Goal: Information Seeking & Learning: Learn about a topic

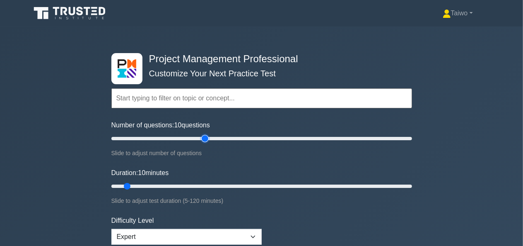
click at [209, 138] on input "Number of questions: 10 questions" at bounding box center [261, 138] width 301 height 10
type input "70"
click at [212, 138] on input "Number of questions: 70 questions" at bounding box center [261, 138] width 301 height 10
type input "85"
click at [314, 184] on input "Duration: 85 minutes" at bounding box center [261, 186] width 301 height 10
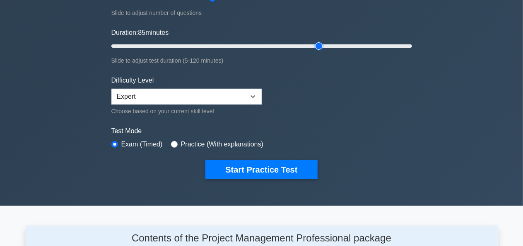
scroll to position [140, 0]
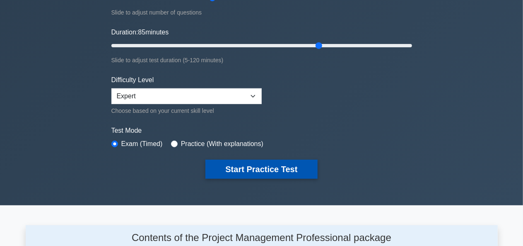
click at [289, 171] on button "Start Practice Test" at bounding box center [261, 168] width 112 height 19
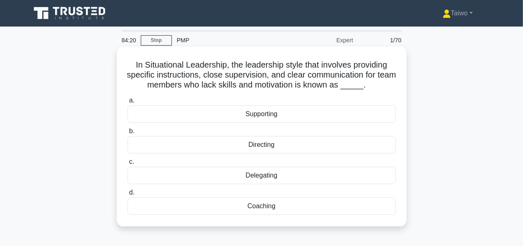
click at [264, 205] on div "Coaching" at bounding box center [262, 205] width 268 height 17
click at [128, 195] on input "d. Coaching" at bounding box center [128, 192] width 0 height 5
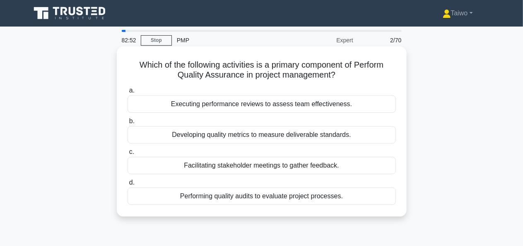
click at [341, 136] on div "Developing quality metrics to measure deliverable standards." at bounding box center [262, 134] width 268 height 17
click at [128, 124] on input "b. Developing quality metrics to measure deliverable standards." at bounding box center [128, 120] width 0 height 5
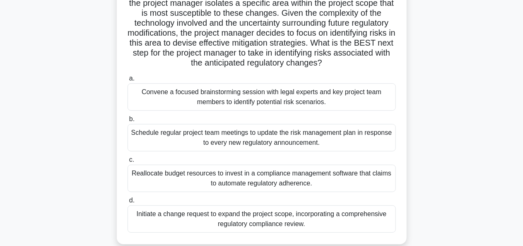
scroll to position [138, 0]
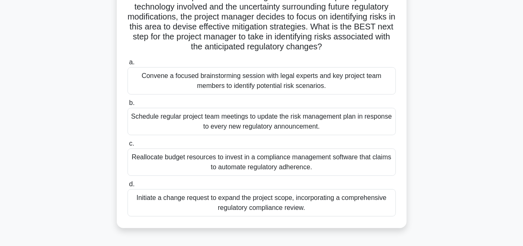
click at [345, 124] on div "Schedule regular project team meetings to update the risk management plan in re…" at bounding box center [262, 121] width 268 height 27
click at [128, 106] on input "b. Schedule regular project team meetings to update the risk management plan in…" at bounding box center [128, 102] width 0 height 5
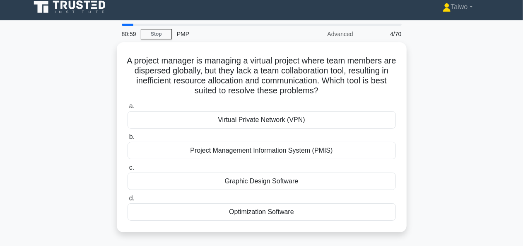
scroll to position [0, 0]
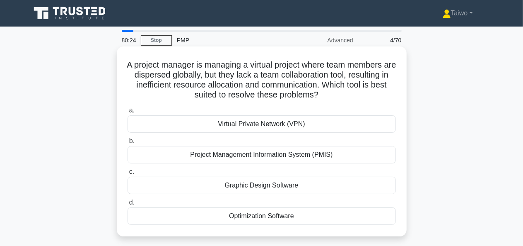
click at [369, 155] on div "Project Management Information System (PMIS)" at bounding box center [262, 154] width 268 height 17
click at [128, 144] on input "b. Project Management Information System (PMIS)" at bounding box center [128, 140] width 0 height 5
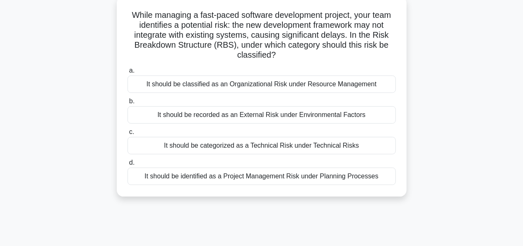
scroll to position [53, 0]
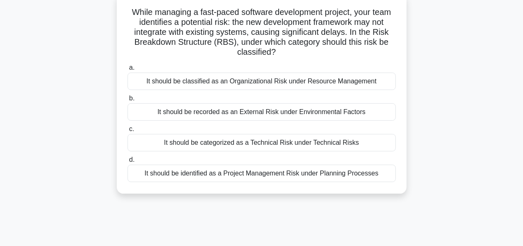
click at [374, 86] on div "It should be classified as an Organizational Risk under Resource Management" at bounding box center [262, 80] width 268 height 17
click at [128, 70] on input "a. It should be classified as an Organizational Risk under Resource Management" at bounding box center [128, 67] width 0 height 5
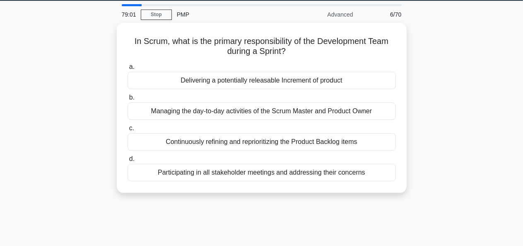
scroll to position [0, 0]
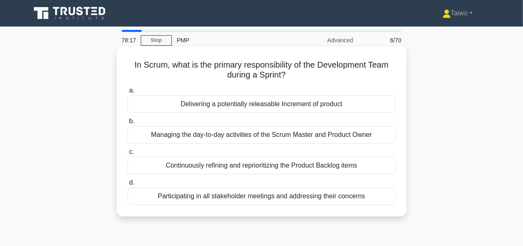
click at [327, 167] on div "Continuously refining and reprioritizing the Product Backlog items" at bounding box center [262, 165] width 268 height 17
click at [128, 155] on input "c. Continuously refining and reprioritizing the Product Backlog items" at bounding box center [128, 151] width 0 height 5
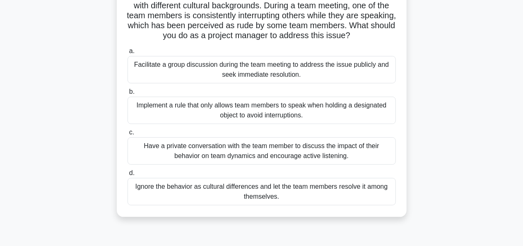
scroll to position [72, 0]
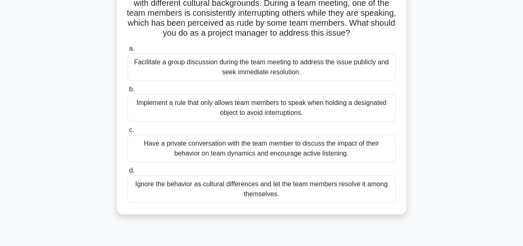
click at [341, 146] on div "Have a private conversation with the team member to discuss the impact of their…" at bounding box center [262, 148] width 268 height 27
click at [128, 133] on input "c. Have a private conversation with the team member to discuss the impact of th…" at bounding box center [128, 129] width 0 height 5
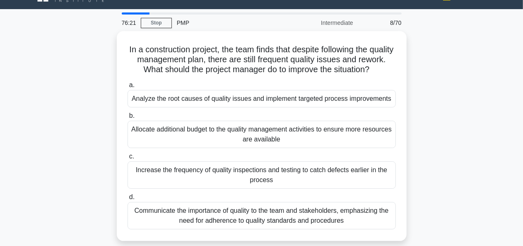
scroll to position [19, 0]
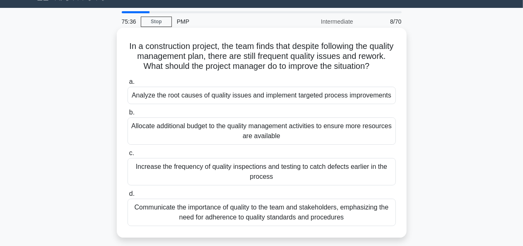
click at [322, 221] on div "Communicate the importance of quality to the team and stakeholders, emphasizing…" at bounding box center [262, 211] width 268 height 27
click at [128, 196] on input "d. Communicate the importance of quality to the team and stakeholders, emphasiz…" at bounding box center [128, 193] width 0 height 5
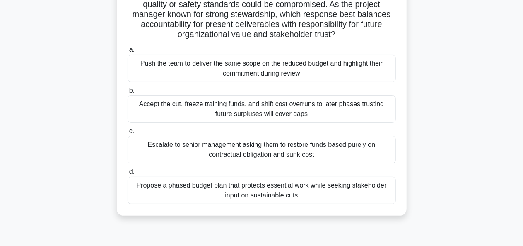
scroll to position [84, 0]
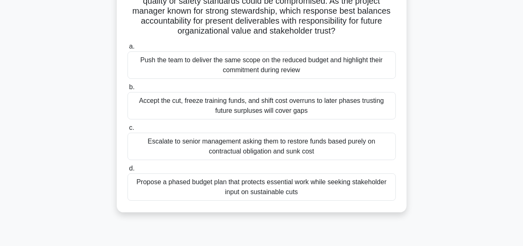
click at [356, 184] on div "Propose a phased budget plan that protects essential work while seeking stakeho…" at bounding box center [262, 186] width 268 height 27
click at [128, 171] on input "d. Propose a phased budget plan that protects essential work while seeking stak…" at bounding box center [128, 168] width 0 height 5
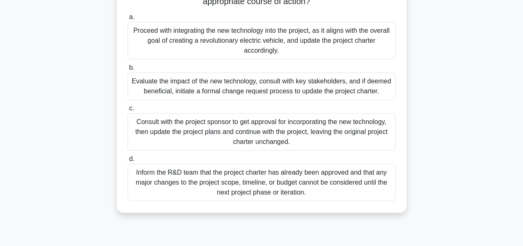
scroll to position [141, 0]
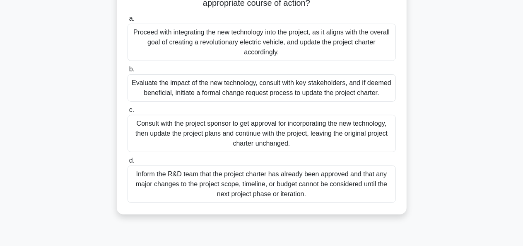
click at [321, 94] on div "Evaluate the impact of the new technology, consult with key stakeholders, and i…" at bounding box center [262, 87] width 268 height 27
click at [128, 72] on input "b. Evaluate the impact of the new technology, consult with key stakeholders, an…" at bounding box center [128, 69] width 0 height 5
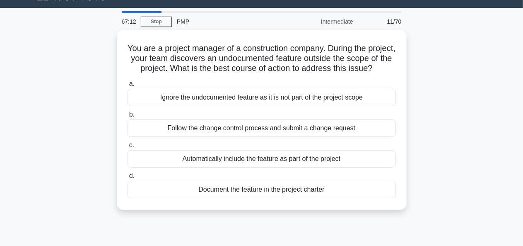
scroll to position [19, 0]
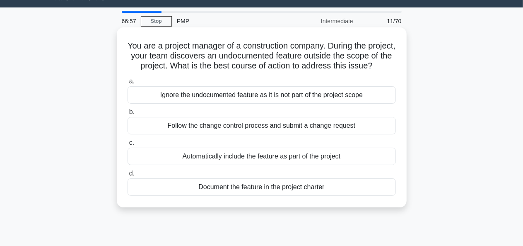
click at [334, 134] on div "Follow the change control process and submit a change request" at bounding box center [262, 125] width 268 height 17
click at [128, 115] on input "b. Follow the change control process and submit a change request" at bounding box center [128, 111] width 0 height 5
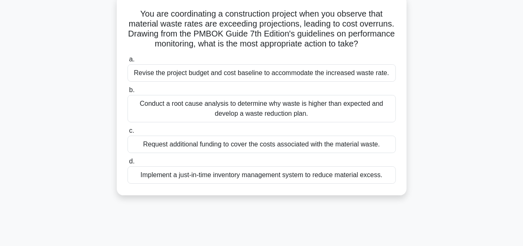
scroll to position [58, 0]
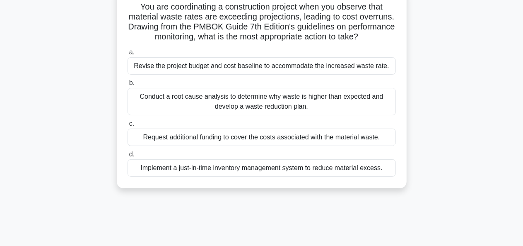
click at [361, 107] on div "Conduct a root cause analysis to determine why waste is higher than expected an…" at bounding box center [262, 101] width 268 height 27
click at [128, 86] on input "b. Conduct a root cause analysis to determine why waste is higher than expected…" at bounding box center [128, 82] width 0 height 5
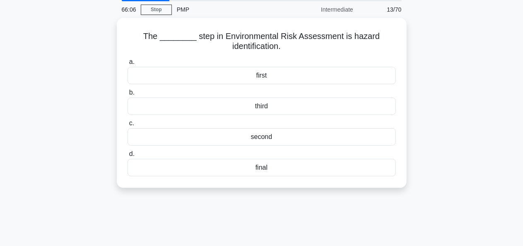
scroll to position [0, 0]
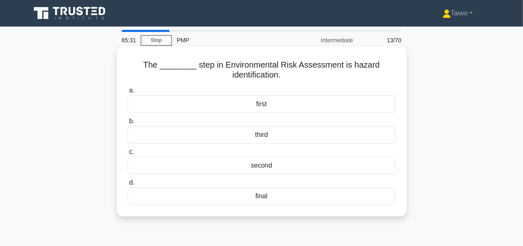
click at [264, 135] on div "third" at bounding box center [262, 134] width 268 height 17
click at [128, 124] on input "b. third" at bounding box center [128, 120] width 0 height 5
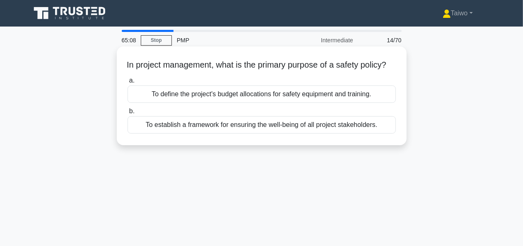
click at [350, 103] on div "To define the project's budget allocations for safety equipment and training." at bounding box center [262, 93] width 268 height 17
click at [128, 83] on input "a. To define the project's budget allocations for safety equipment and training." at bounding box center [128, 80] width 0 height 5
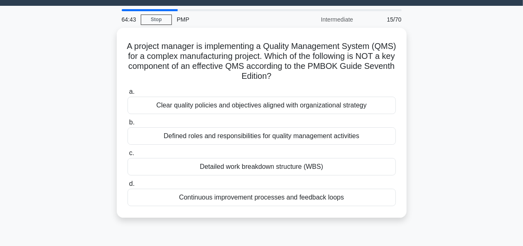
scroll to position [22, 0]
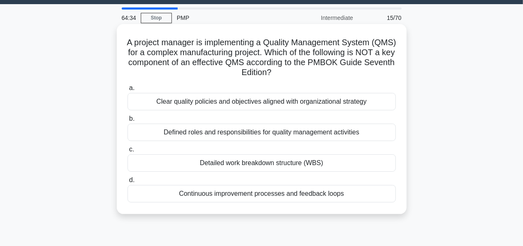
click at [350, 165] on div "Detailed work breakdown structure (WBS)" at bounding box center [262, 162] width 268 height 17
click at [128, 152] on input "c. Detailed work breakdown structure (WBS)" at bounding box center [128, 149] width 0 height 5
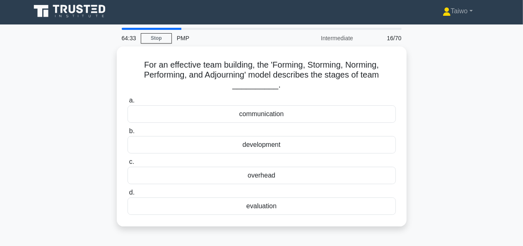
scroll to position [0, 0]
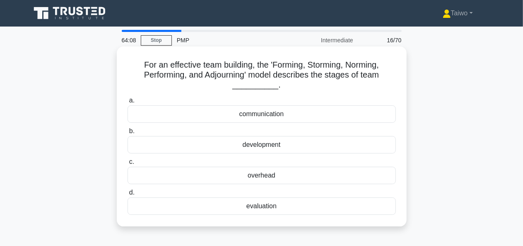
click at [277, 114] on div "communication" at bounding box center [262, 113] width 268 height 17
click at [128, 103] on input "a. communication" at bounding box center [128, 100] width 0 height 5
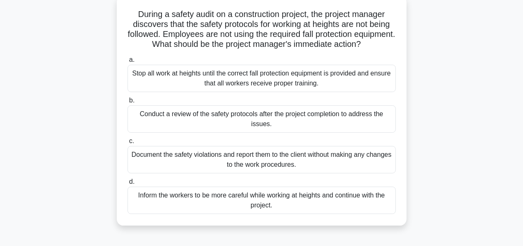
scroll to position [53, 0]
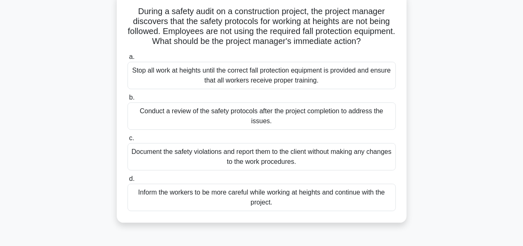
click at [343, 130] on div "Conduct a review of the safety protocols after the project completion to addres…" at bounding box center [262, 115] width 268 height 27
click at [128, 100] on input "b. Conduct a review of the safety protocols after the project completion to add…" at bounding box center [128, 97] width 0 height 5
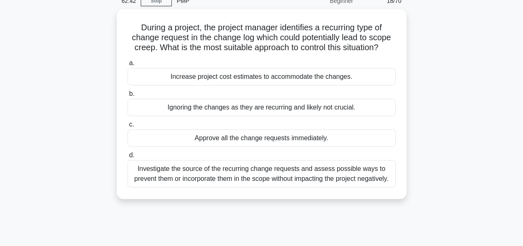
scroll to position [40, 0]
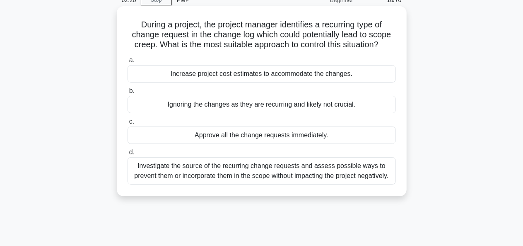
click at [358, 172] on div "Investigate the source of the recurring change requests and assess possible way…" at bounding box center [262, 170] width 268 height 27
click at [128, 155] on input "d. Investigate the source of the recurring change requests and assess possible …" at bounding box center [128, 152] width 0 height 5
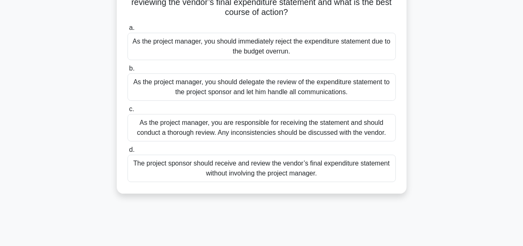
scroll to position [95, 0]
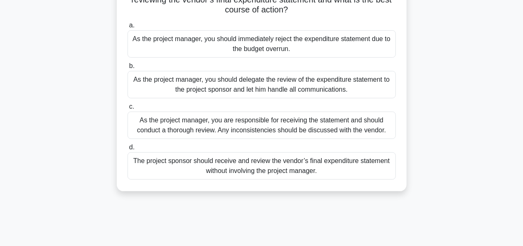
click at [377, 129] on div "As the project manager, you are responsible for receiving the statement and sho…" at bounding box center [262, 124] width 268 height 27
click at [128, 109] on input "c. As the project manager, you are responsible for receiving the statement and …" at bounding box center [128, 106] width 0 height 5
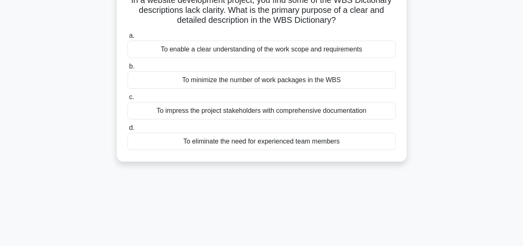
scroll to position [0, 0]
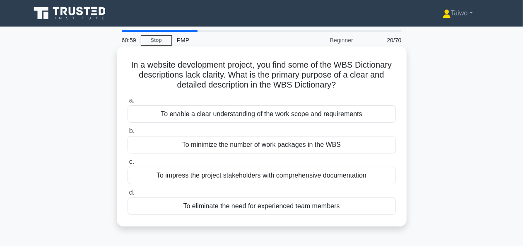
click at [367, 116] on div "To enable a clear understanding of the work scope and requirements" at bounding box center [262, 113] width 268 height 17
click at [128, 103] on input "a. To enable a clear understanding of the work scope and requirements" at bounding box center [128, 100] width 0 height 5
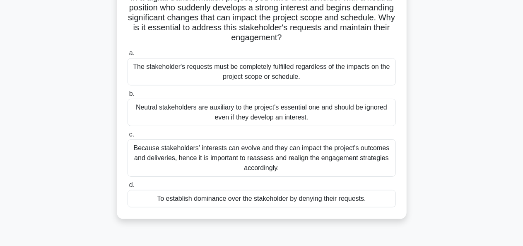
scroll to position [70, 0]
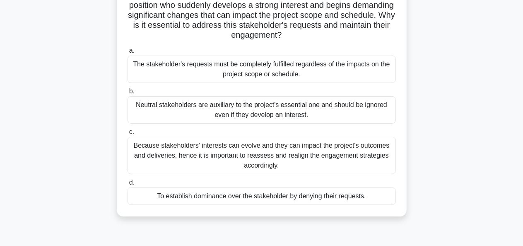
click at [340, 151] on div "Because stakeholders’ interests can evolve and they can impact the project's ou…" at bounding box center [262, 155] width 268 height 37
click at [128, 135] on input "c. Because stakeholders’ interests can evolve and they can impact the project's…" at bounding box center [128, 131] width 0 height 5
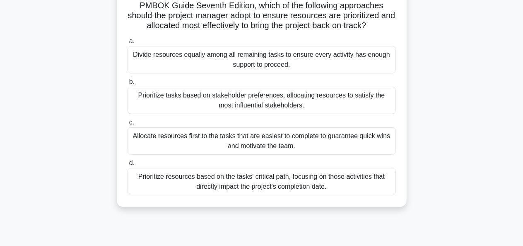
scroll to position [162, 0]
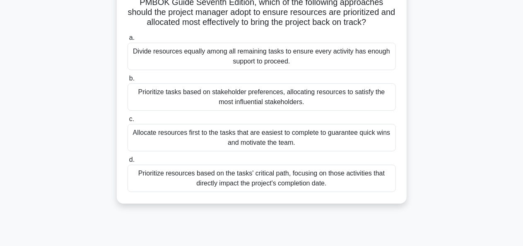
click at [330, 192] on div "Prioritize resources based on the tasks' critical path, focusing on those activ…" at bounding box center [262, 177] width 268 height 27
click at [128, 162] on input "d. Prioritize resources based on the tasks' critical path, focusing on those ac…" at bounding box center [128, 159] width 0 height 5
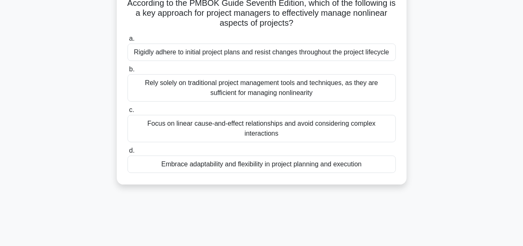
scroll to position [64, 0]
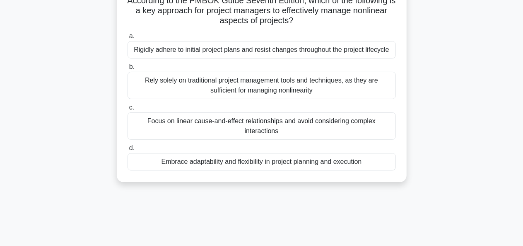
click at [351, 161] on div "Embrace adaptability and flexibility in project planning and execution" at bounding box center [262, 161] width 268 height 17
click at [128, 151] on input "d. Embrace adaptability and flexibility in project planning and execution" at bounding box center [128, 147] width 0 height 5
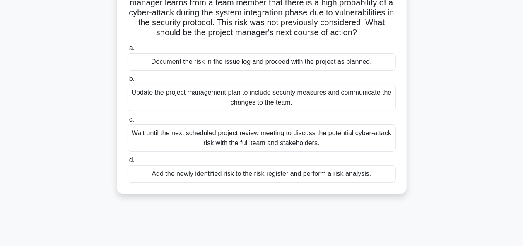
scroll to position [75, 0]
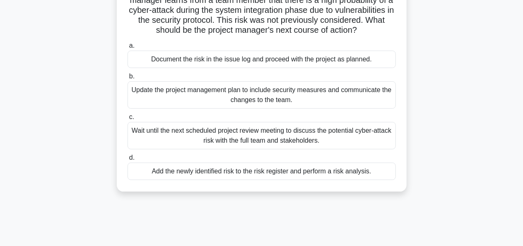
click at [340, 109] on div "Update the project management plan to include security measures and communicate…" at bounding box center [262, 94] width 268 height 27
click at [128, 79] on input "b. Update the project management plan to include security measures and communic…" at bounding box center [128, 76] width 0 height 5
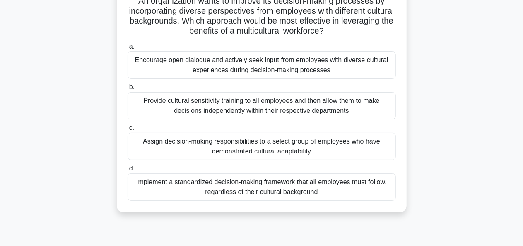
scroll to position [71, 0]
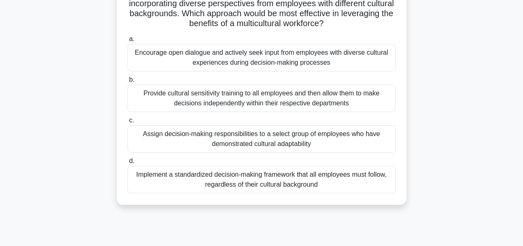
click at [326, 181] on div "Implement a standardized decision-making framework that all employees must foll…" at bounding box center [262, 179] width 268 height 27
click at [128, 164] on input "d. Implement a standardized decision-making framework that all employees must f…" at bounding box center [128, 160] width 0 height 5
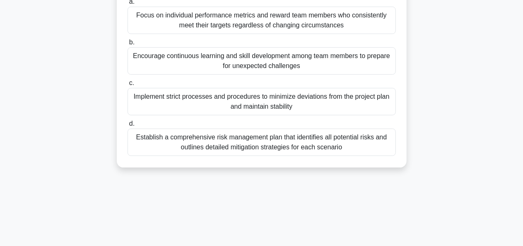
scroll to position [116, 0]
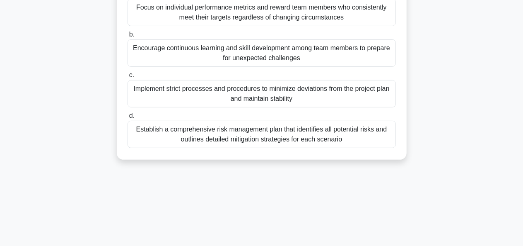
click at [360, 61] on div "Encourage continuous learning and skill development among team members to prepa…" at bounding box center [262, 52] width 268 height 27
click at [128, 37] on input "b. Encourage continuous learning and skill development among team members to pr…" at bounding box center [128, 34] width 0 height 5
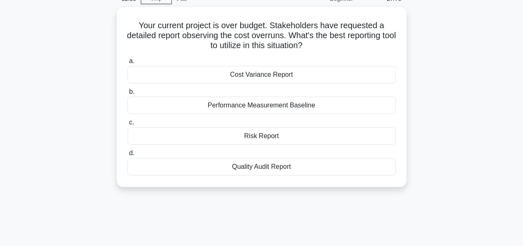
scroll to position [0, 0]
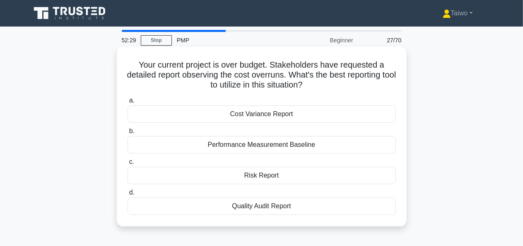
click at [343, 204] on div "Quality Audit Report" at bounding box center [262, 205] width 268 height 17
click at [128, 195] on input "d. Quality Audit Report" at bounding box center [128, 192] width 0 height 5
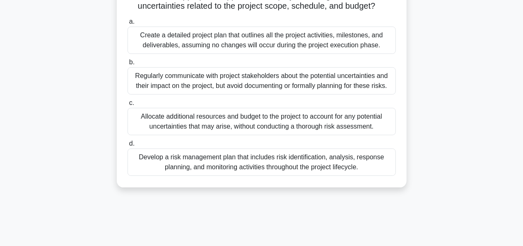
scroll to position [89, 0]
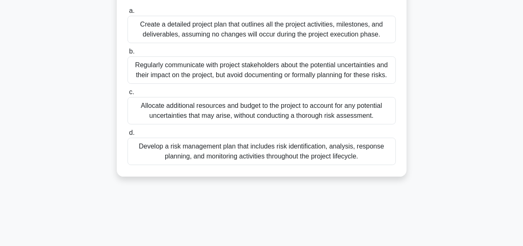
click at [334, 149] on div "Develop a risk management plan that includes risk identification, analysis, res…" at bounding box center [262, 151] width 268 height 27
click at [128, 135] on input "d. Develop a risk management plan that includes risk identification, analysis, …" at bounding box center [128, 132] width 0 height 5
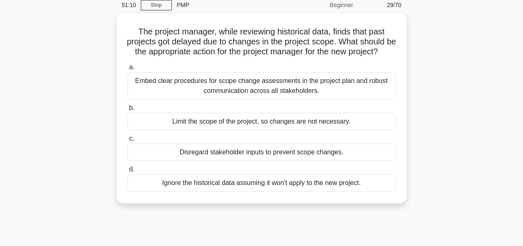
scroll to position [36, 0]
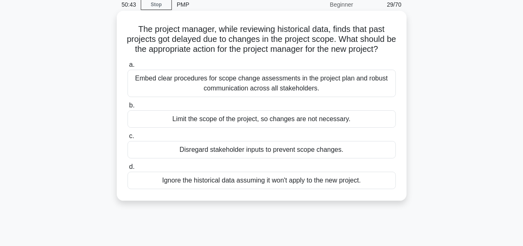
click at [352, 97] on div "Embed clear procedures for scope change assessments in the project plan and rob…" at bounding box center [262, 83] width 268 height 27
click at [128, 68] on input "a. Embed clear procedures for scope change assessments in the project plan and …" at bounding box center [128, 64] width 0 height 5
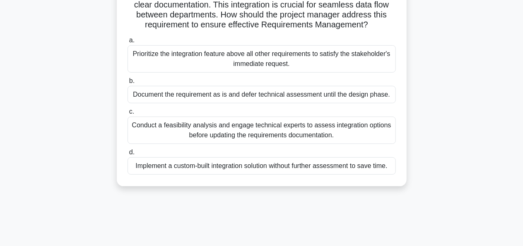
scroll to position [92, 0]
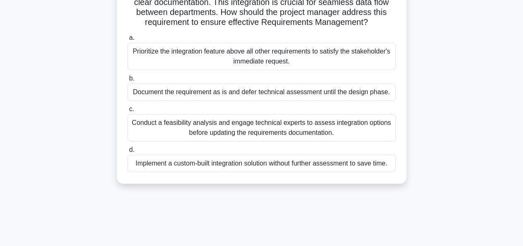
click at [362, 136] on div "Conduct a feasibility analysis and engage technical experts to assess integrati…" at bounding box center [262, 127] width 268 height 27
click at [128, 112] on input "c. Conduct a feasibility analysis and engage technical experts to assess integr…" at bounding box center [128, 108] width 0 height 5
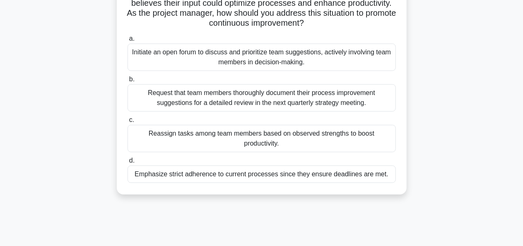
scroll to position [118, 0]
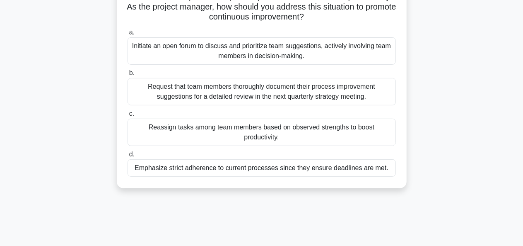
click at [367, 58] on div "Initiate an open forum to discuss and prioritize team suggestions, actively inv…" at bounding box center [262, 50] width 268 height 27
click at [128, 35] on input "a. Initiate an open forum to discuss and prioritize team suggestions, actively …" at bounding box center [128, 32] width 0 height 5
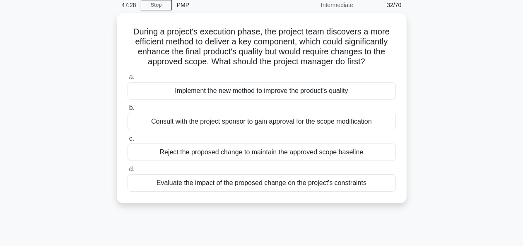
scroll to position [46, 0]
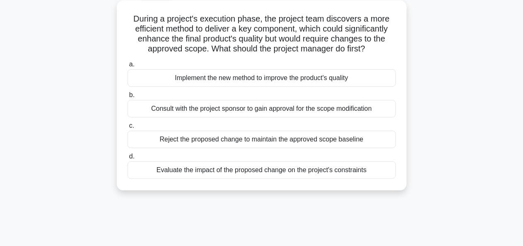
click at [351, 167] on div "Evaluate the impact of the proposed change on the project's constraints" at bounding box center [262, 169] width 268 height 17
click at [128, 159] on input "d. Evaluate the impact of the proposed change on the project's constraints" at bounding box center [128, 156] width 0 height 5
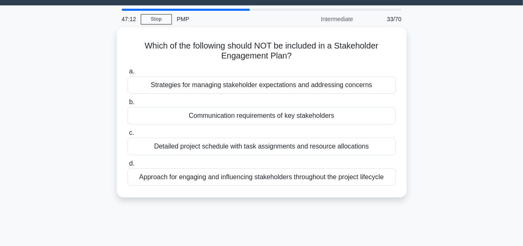
scroll to position [24, 0]
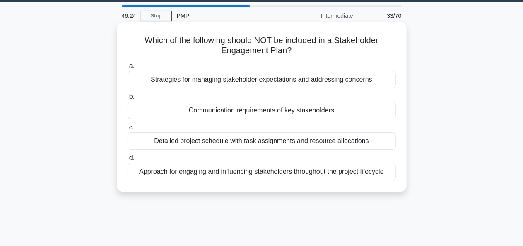
click at [345, 143] on div "Detailed project schedule with task assignments and resource allocations" at bounding box center [262, 140] width 268 height 17
click at [128, 130] on input "c. Detailed project schedule with task assignments and resource allocations" at bounding box center [128, 127] width 0 height 5
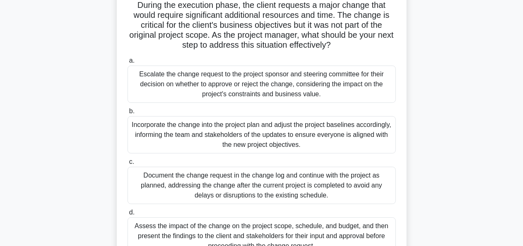
scroll to position [70, 0]
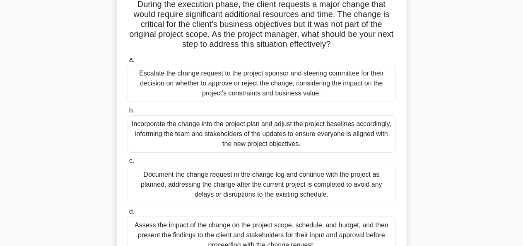
click at [351, 90] on div "Escalate the change request to the project sponsor and steering committee for t…" at bounding box center [262, 83] width 268 height 37
click at [128, 63] on input "a. Escalate the change request to the project sponsor and steering committee fo…" at bounding box center [128, 59] width 0 height 5
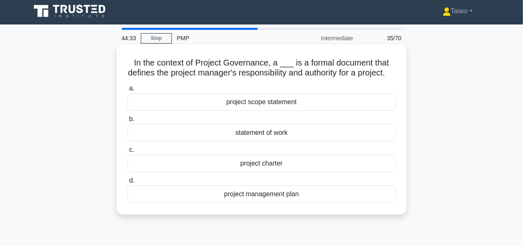
scroll to position [0, 0]
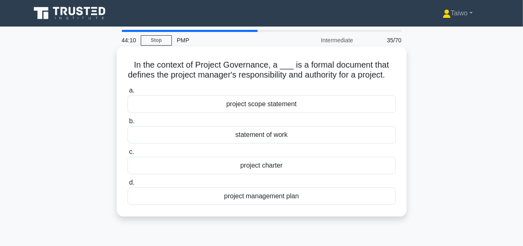
click at [311, 205] on div "project management plan" at bounding box center [262, 195] width 268 height 17
click at [128, 185] on input "d. project management plan" at bounding box center [128, 182] width 0 height 5
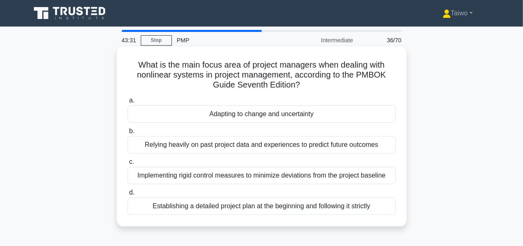
click at [303, 116] on div "Adapting to change and uncertainty" at bounding box center [262, 113] width 268 height 17
click at [128, 103] on input "a. Adapting to change and uncertainty" at bounding box center [128, 100] width 0 height 5
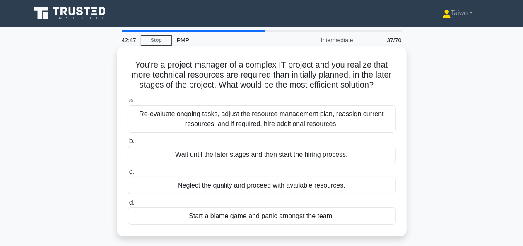
click at [380, 125] on div "Re-evaluate ongoing tasks, adjust the resource management plan, reassign curren…" at bounding box center [262, 118] width 268 height 27
click at [128, 103] on input "a. Re-evaluate ongoing tasks, adjust the resource management plan, reassign cur…" at bounding box center [128, 100] width 0 height 5
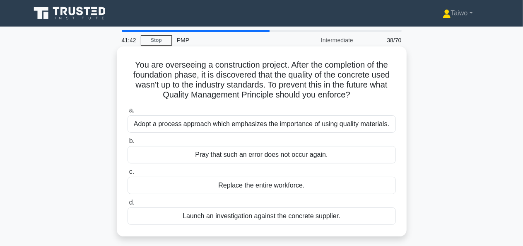
click at [360, 124] on div "Adopt a process approach which emphasizes the importance of using quality mater…" at bounding box center [262, 123] width 268 height 17
click at [128, 113] on input "a. Adopt a process approach which emphasizes the importance of using quality ma…" at bounding box center [128, 110] width 0 height 5
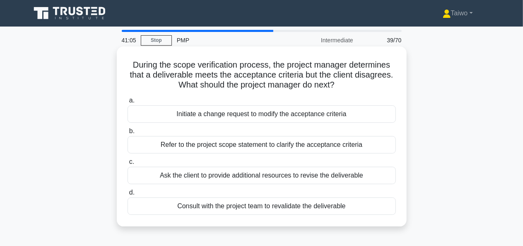
click at [317, 115] on div "Initiate a change request to modify the acceptance criteria" at bounding box center [262, 113] width 268 height 17
click at [128, 103] on input "a. Initiate a change request to modify the acceptance criteria" at bounding box center [128, 100] width 0 height 5
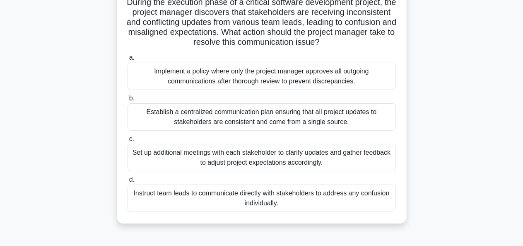
scroll to position [65, 0]
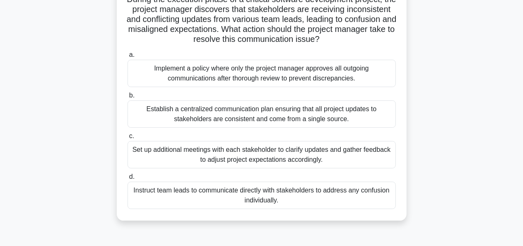
click at [322, 159] on div "Set up additional meetings with each stakeholder to clarify updates and gather …" at bounding box center [262, 154] width 268 height 27
click at [128, 139] on input "c. Set up additional meetings with each stakeholder to clarify updates and gath…" at bounding box center [128, 135] width 0 height 5
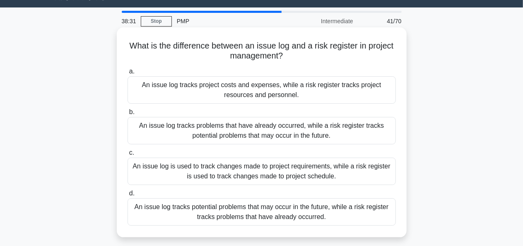
scroll to position [19, 0]
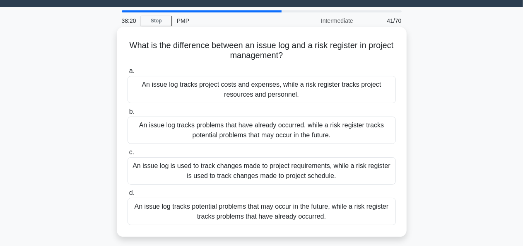
click at [314, 133] on div "An issue log tracks problems that have already occurred, while a risk register …" at bounding box center [262, 129] width 268 height 27
click at [128, 114] on input "b. An issue log tracks problems that have already occurred, while a risk regist…" at bounding box center [128, 111] width 0 height 5
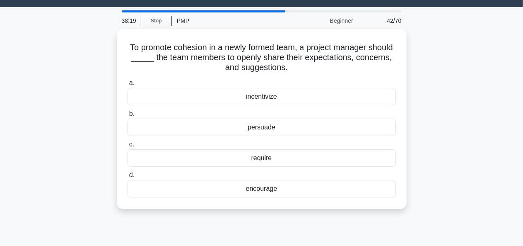
scroll to position [0, 0]
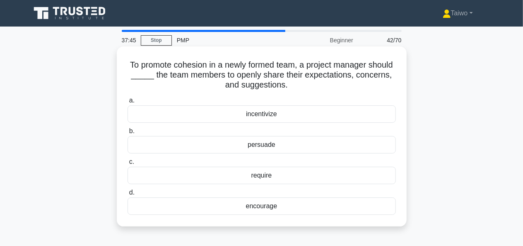
click at [260, 209] on div "encourage" at bounding box center [262, 205] width 268 height 17
click at [128, 195] on input "d. encourage" at bounding box center [128, 192] width 0 height 5
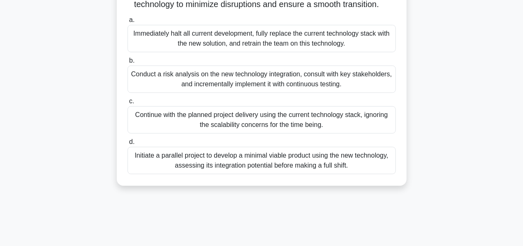
scroll to position [202, 0]
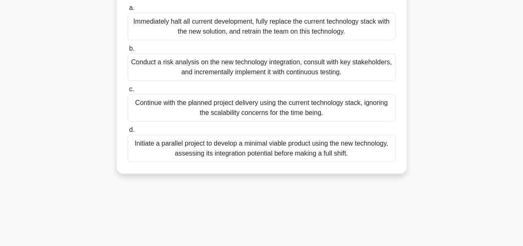
click at [358, 81] on div "Conduct a risk analysis on the new technology integration, consult with key sta…" at bounding box center [262, 66] width 268 height 27
click at [128, 51] on input "b. Conduct a risk analysis on the new technology integration, consult with key …" at bounding box center [128, 48] width 0 height 5
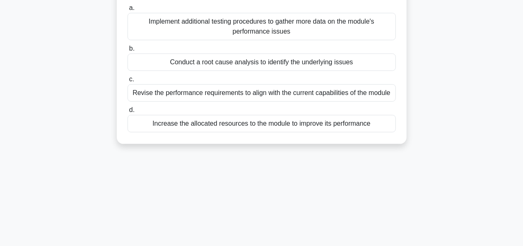
scroll to position [0, 0]
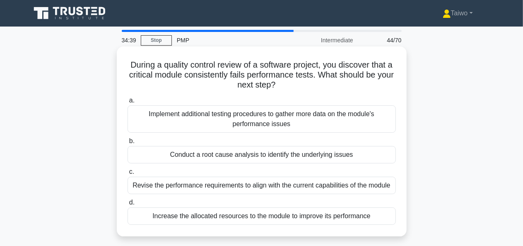
click at [365, 185] on div "Revise the performance requirements to align with the current capabilities of t…" at bounding box center [262, 184] width 268 height 17
click at [128, 174] on input "c. Revise the performance requirements to align with the current capabilities o…" at bounding box center [128, 171] width 0 height 5
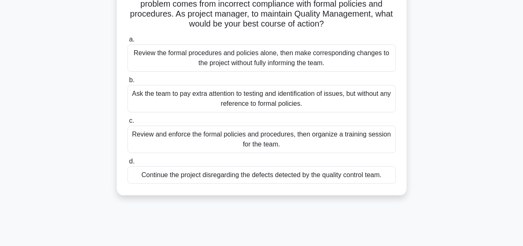
scroll to position [94, 0]
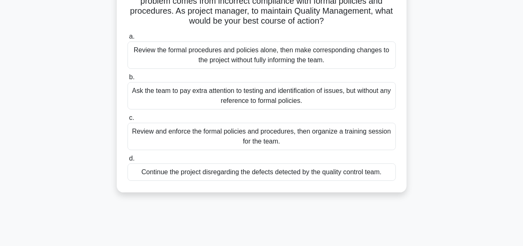
click at [371, 137] on div "Review and enforce the formal policies and procedures, then organize a training…" at bounding box center [262, 136] width 268 height 27
click at [128, 121] on input "c. Review and enforce the formal policies and procedures, then organize a train…" at bounding box center [128, 117] width 0 height 5
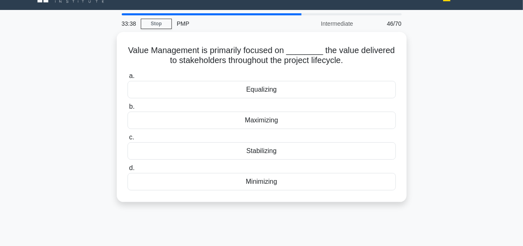
scroll to position [0, 0]
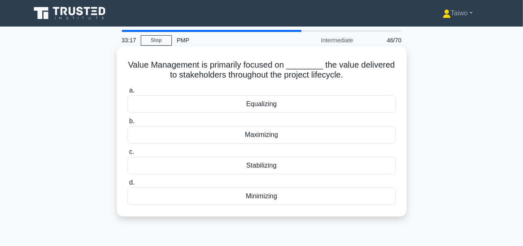
click at [280, 137] on div "Maximizing" at bounding box center [262, 134] width 268 height 17
click at [128, 124] on input "b. Maximizing" at bounding box center [128, 120] width 0 height 5
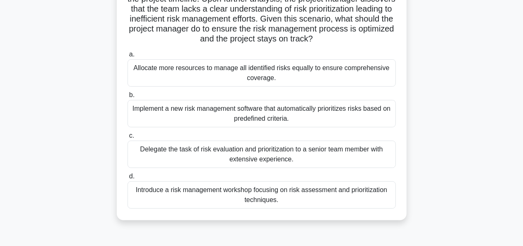
scroll to position [98, 0]
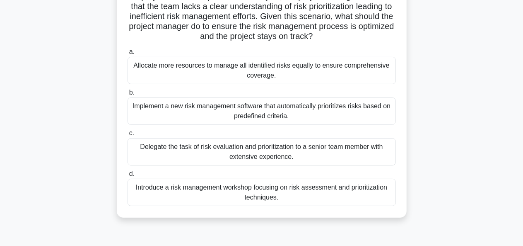
click at [346, 192] on div "Introduce a risk management workshop focusing on risk assessment and prioritiza…" at bounding box center [262, 192] width 268 height 27
click at [128, 176] on input "d. Introduce a risk management workshop focusing on risk assessment and priorit…" at bounding box center [128, 173] width 0 height 5
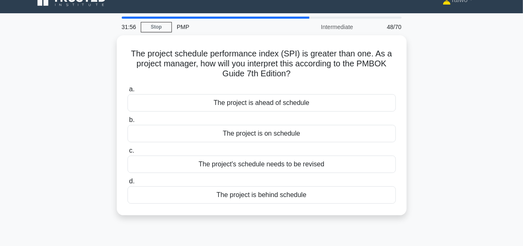
scroll to position [0, 0]
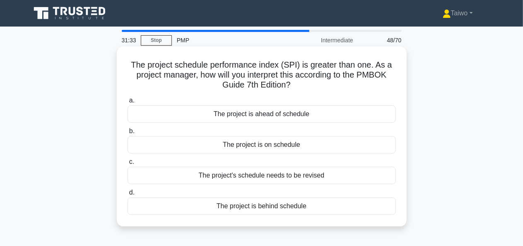
click at [302, 116] on div "The project is ahead of schedule" at bounding box center [262, 113] width 268 height 17
click at [128, 103] on input "a. The project is ahead of schedule" at bounding box center [128, 100] width 0 height 5
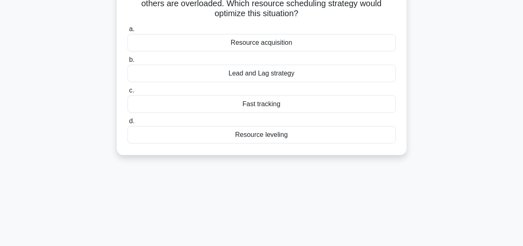
scroll to position [94, 0]
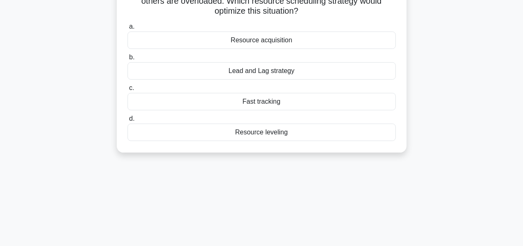
click at [329, 132] on div "Resource leveling" at bounding box center [262, 131] width 268 height 17
click at [128, 121] on input "d. Resource leveling" at bounding box center [128, 118] width 0 height 5
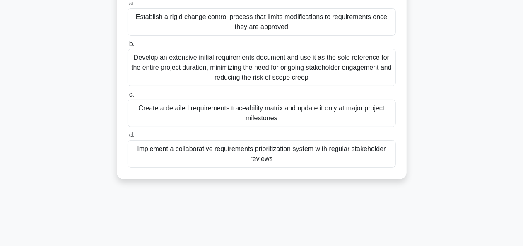
scroll to position [139, 0]
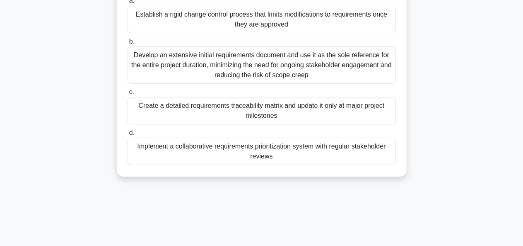
click at [384, 147] on div "Implement a collaborative requirements prioritization system with regular stake…" at bounding box center [262, 151] width 268 height 27
click at [128, 135] on input "d. Implement a collaborative requirements prioritization system with regular st…" at bounding box center [128, 132] width 0 height 5
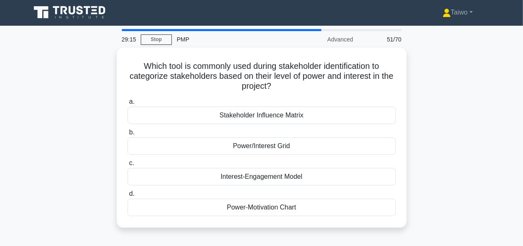
scroll to position [0, 0]
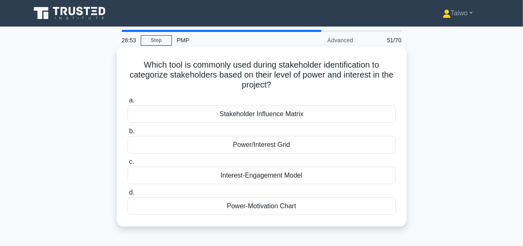
click at [324, 145] on div "Power/Interest Grid" at bounding box center [262, 144] width 268 height 17
click at [128, 134] on input "b. Power/Interest Grid" at bounding box center [128, 130] width 0 height 5
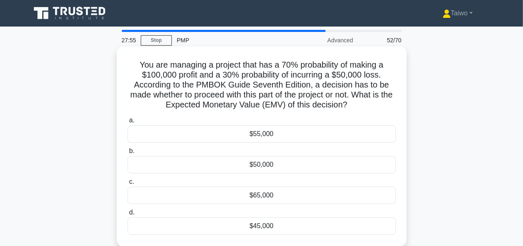
click at [262, 168] on div "$50,000" at bounding box center [262, 164] width 268 height 17
click at [128, 154] on input "b. $50,000" at bounding box center [128, 150] width 0 height 5
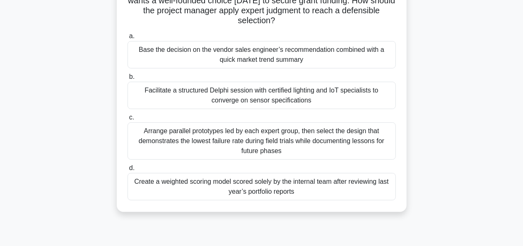
scroll to position [102, 0]
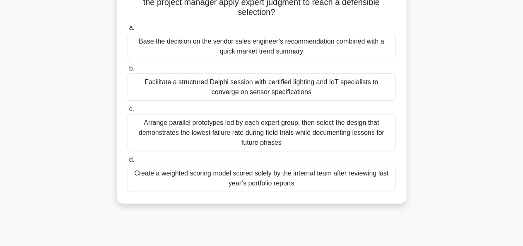
click at [296, 131] on div "Arrange parallel prototypes led by each expert group, then select the design th…" at bounding box center [262, 132] width 268 height 37
click at [128, 112] on input "c. Arrange parallel prototypes led by each expert group, then select the design…" at bounding box center [128, 108] width 0 height 5
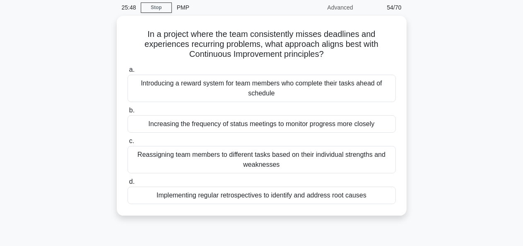
scroll to position [33, 0]
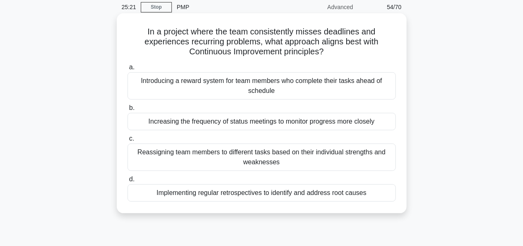
click at [347, 126] on div "Increasing the frequency of status meetings to monitor progress more closely" at bounding box center [262, 121] width 268 height 17
click at [128, 111] on input "b. Increasing the frequency of status meetings to monitor progress more closely" at bounding box center [128, 107] width 0 height 5
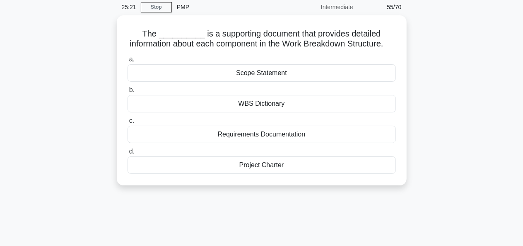
scroll to position [0, 0]
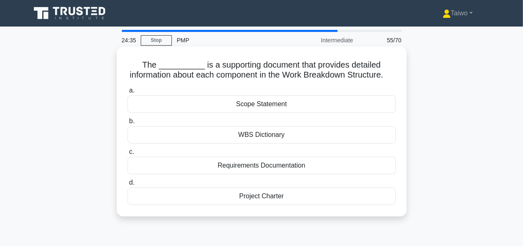
click at [278, 143] on div "WBS Dictionary" at bounding box center [262, 134] width 268 height 17
click at [128, 124] on input "b. WBS Dictionary" at bounding box center [128, 120] width 0 height 5
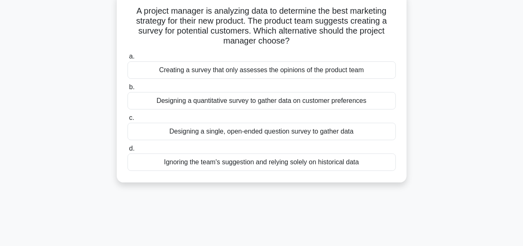
scroll to position [61, 0]
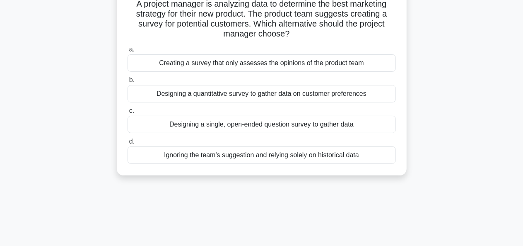
click at [367, 94] on div "Designing a quantitative survey to gather data on customer preferences" at bounding box center [262, 93] width 268 height 17
click at [128, 83] on input "b. Designing a quantitative survey to gather data on customer preferences" at bounding box center [128, 79] width 0 height 5
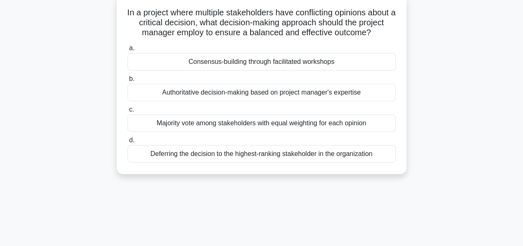
scroll to position [52, 0]
click at [318, 71] on div "Consensus-building through facilitated workshops" at bounding box center [262, 61] width 268 height 17
click at [128, 51] on input "a. Consensus-building through facilitated workshops" at bounding box center [128, 48] width 0 height 5
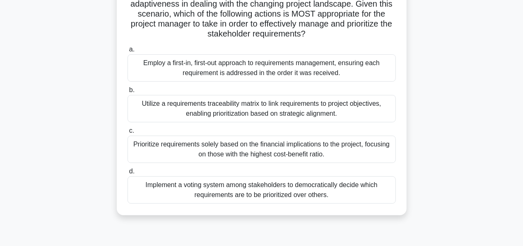
scroll to position [140, 0]
click at [359, 113] on div "Utilize a requirements traceability matrix to link requirements to project obje…" at bounding box center [262, 108] width 268 height 27
click at [128, 93] on input "b. Utilize a requirements traceability matrix to link requirements to project o…" at bounding box center [128, 89] width 0 height 5
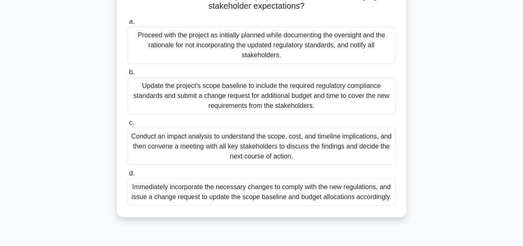
scroll to position [202, 0]
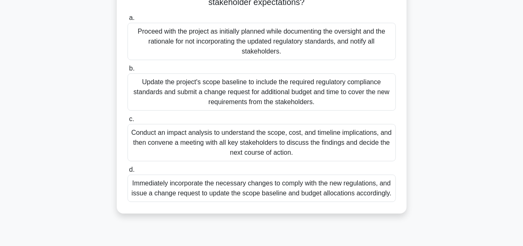
click at [366, 144] on div "Conduct an impact analysis to understand the scope, cost, and timeline implicat…" at bounding box center [262, 142] width 268 height 37
click at [128, 122] on input "c. Conduct an impact analysis to understand the scope, cost, and timeline impli…" at bounding box center [128, 118] width 0 height 5
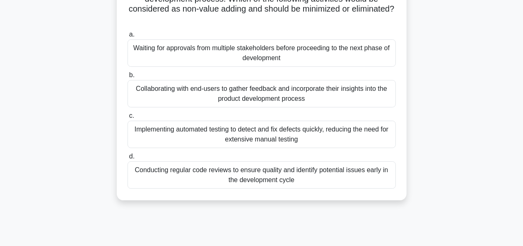
scroll to position [75, 0]
click at [350, 172] on div "Conducting regular code reviews to ensure quality and identify potential issues…" at bounding box center [262, 175] width 268 height 27
click at [128, 159] on input "d. Conducting regular code reviews to ensure quality and identify potential iss…" at bounding box center [128, 156] width 0 height 5
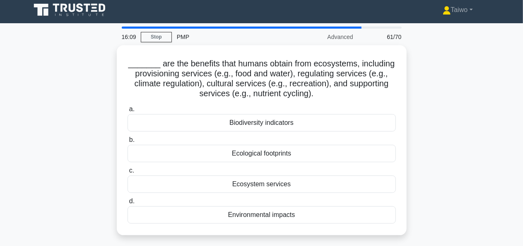
scroll to position [0, 0]
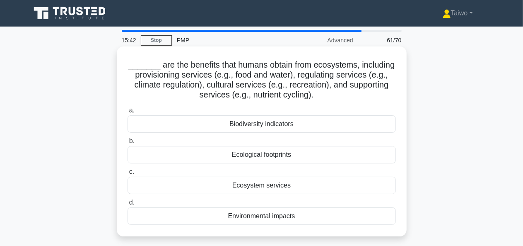
click at [281, 184] on div "Ecosystem services" at bounding box center [262, 184] width 268 height 17
click at [128, 174] on input "c. Ecosystem services" at bounding box center [128, 171] width 0 height 5
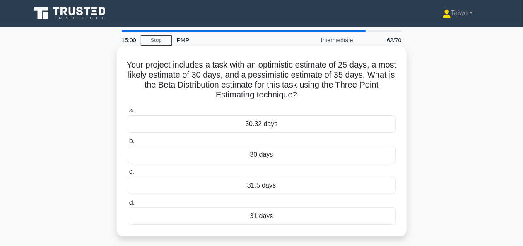
click at [264, 184] on div "31.5 days" at bounding box center [262, 184] width 268 height 17
click at [128, 174] on input "c. 31.5 days" at bounding box center [128, 171] width 0 height 5
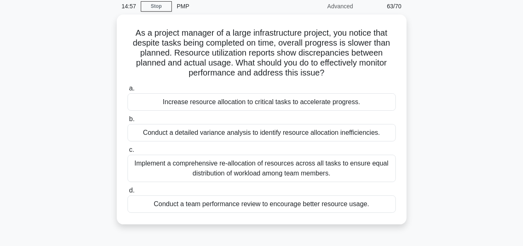
scroll to position [36, 0]
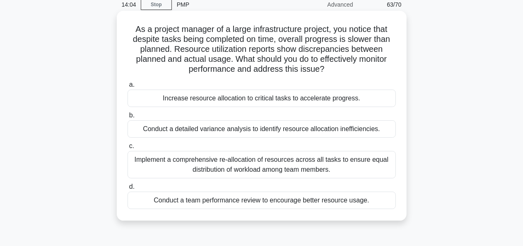
click at [355, 165] on div "Implement a comprehensive re-allocation of resources across all tasks to ensure…" at bounding box center [262, 164] width 268 height 27
click at [128, 149] on input "c. Implement a comprehensive re-allocation of resources across all tasks to ens…" at bounding box center [128, 145] width 0 height 5
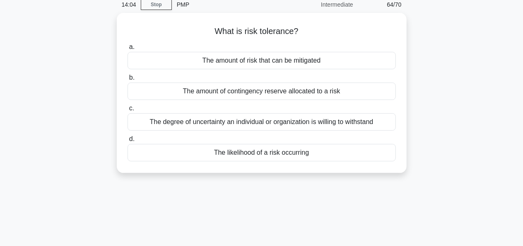
scroll to position [0, 0]
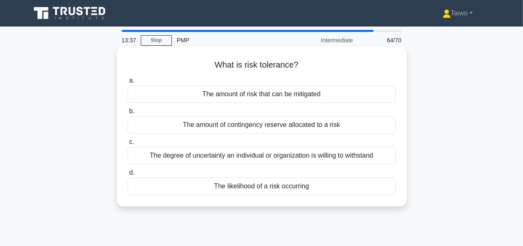
click at [378, 157] on div "The degree of uncertainty an individual or organization is willing to withstand" at bounding box center [262, 155] width 268 height 17
click at [128, 145] on input "c. The degree of uncertainty an individual or organization is willing to withst…" at bounding box center [128, 141] width 0 height 5
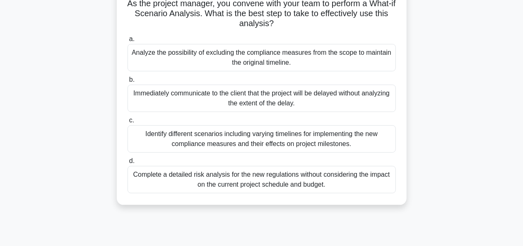
scroll to position [85, 0]
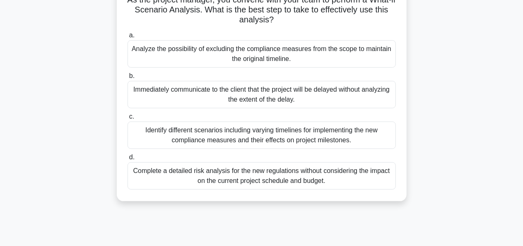
click at [344, 137] on div "Identify different scenarios including varying timelines for implementing the n…" at bounding box center [262, 134] width 268 height 27
click at [128, 119] on input "c. Identify different scenarios including varying timelines for implementing th…" at bounding box center [128, 116] width 0 height 5
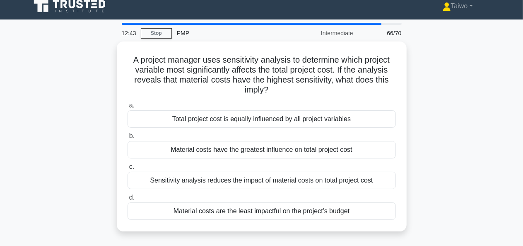
scroll to position [0, 0]
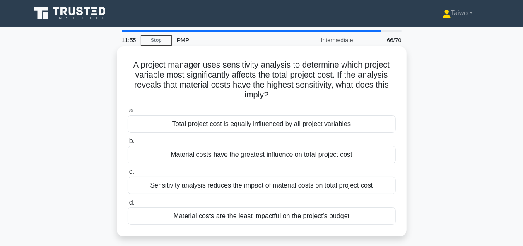
click at [326, 159] on div "Material costs have the greatest influence on total project cost" at bounding box center [262, 154] width 268 height 17
click at [128, 144] on input "b. Material costs have the greatest influence on total project cost" at bounding box center [128, 140] width 0 height 5
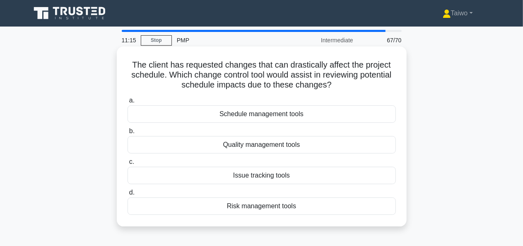
click at [268, 117] on div "Schedule management tools" at bounding box center [262, 113] width 268 height 17
click at [128, 103] on input "a. Schedule management tools" at bounding box center [128, 100] width 0 height 5
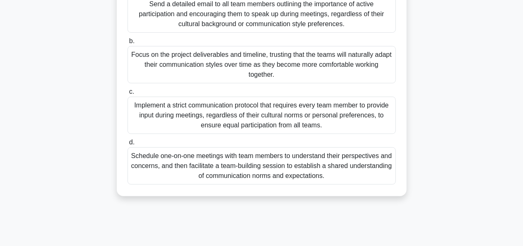
scroll to position [190, 0]
click at [303, 151] on div "Schedule one-on-one meetings with team members to understand their perspectives…" at bounding box center [262, 165] width 268 height 37
click at [128, 145] on input "d. Schedule one-on-one meetings with team members to understand their perspecti…" at bounding box center [128, 141] width 0 height 5
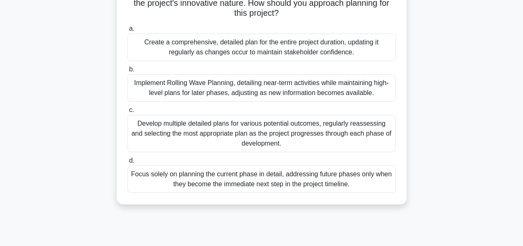
scroll to position [120, 0]
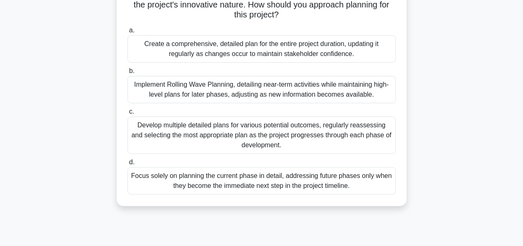
click at [334, 92] on div "Implement Rolling Wave Planning, detailing near-term activities while maintaini…" at bounding box center [262, 89] width 268 height 27
click at [128, 74] on input "b. Implement Rolling Wave Planning, detailing near-term activities while mainta…" at bounding box center [128, 70] width 0 height 5
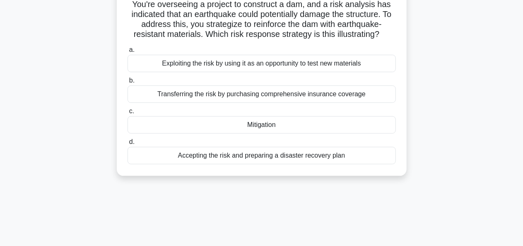
scroll to position [63, 0]
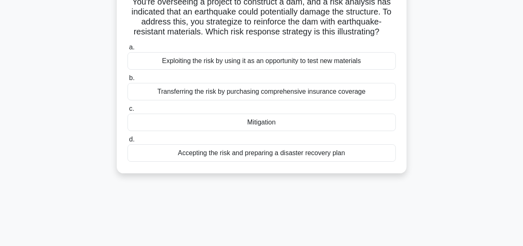
click at [371, 151] on div "Accepting the risk and preparing a disaster recovery plan" at bounding box center [262, 152] width 268 height 17
click at [128, 142] on input "d. Accepting the risk and preparing a disaster recovery plan" at bounding box center [128, 139] width 0 height 5
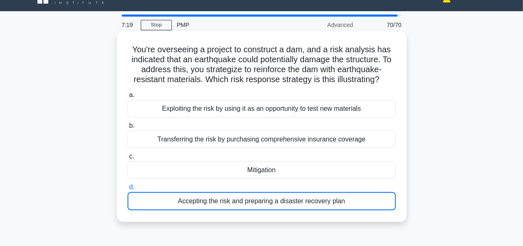
scroll to position [0, 0]
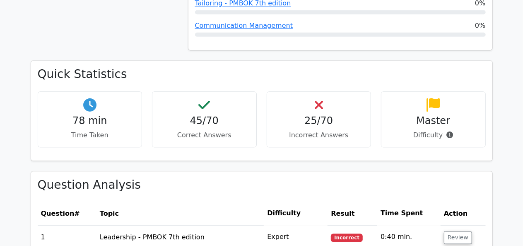
scroll to position [846, 0]
